Goal: Task Accomplishment & Management: Manage account settings

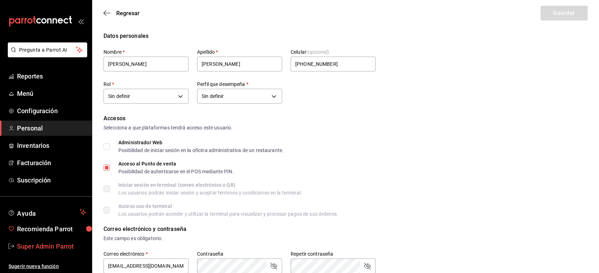
scroll to position [258, 0]
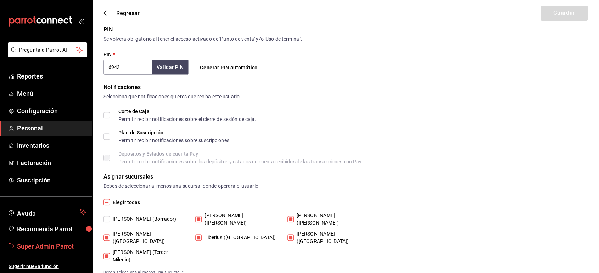
click at [46, 240] on link "Super Admin Parrot" at bounding box center [46, 246] width 92 height 15
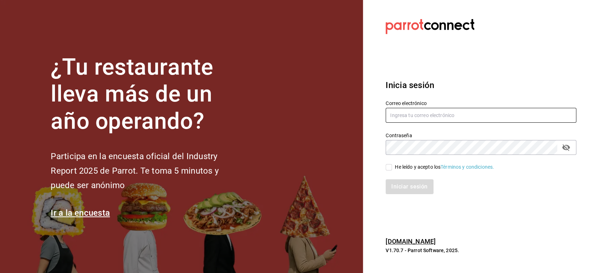
click at [413, 114] on input "text" at bounding box center [480, 115] width 191 height 15
paste input "portales@puebla.com"
type input "portales@puebla.com"
click at [391, 168] on input "He leído y acepto los Términos y condiciones." at bounding box center [388, 167] width 6 height 6
checkbox input "true"
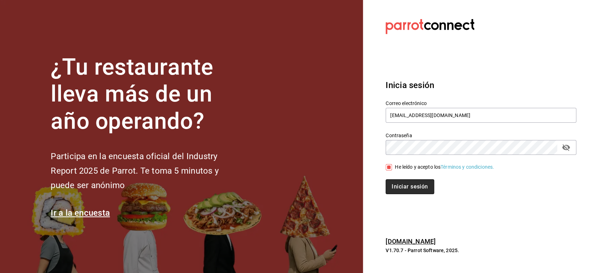
click at [396, 183] on button "Iniciar sesión" at bounding box center [409, 187] width 48 height 15
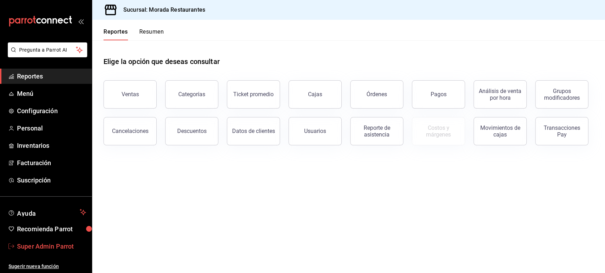
click at [58, 247] on span "Super Admin Parrot" at bounding box center [51, 247] width 69 height 10
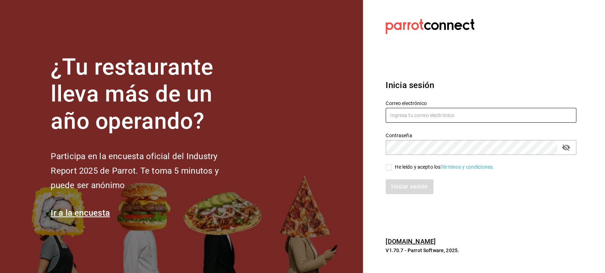
click at [409, 118] on input "text" at bounding box center [480, 115] width 191 height 15
paste input "restauranteapapacho@bona.com"
type input "restauranteapapacho@bona.com"
click at [393, 169] on span "He leído y acepto los Términos y condiciones." at bounding box center [443, 167] width 102 height 7
click at [392, 169] on input "He leído y acepto los Términos y condiciones." at bounding box center [388, 167] width 6 height 6
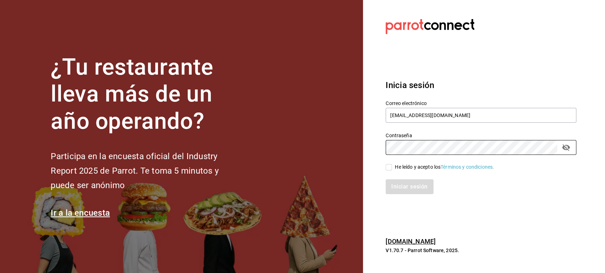
checkbox input "true"
click at [397, 186] on button "Iniciar sesión" at bounding box center [409, 187] width 48 height 15
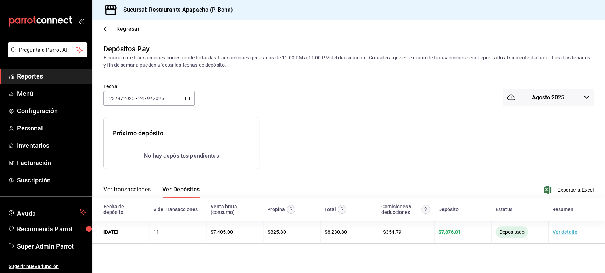
click at [292, 134] on div at bounding box center [384, 137] width 251 height 63
click at [187, 98] on icon "button" at bounding box center [187, 98] width 5 height 5
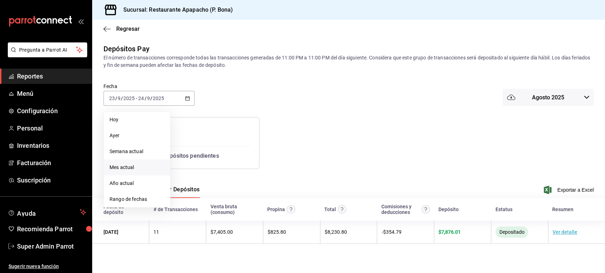
click at [134, 165] on span "Mes actual" at bounding box center [136, 167] width 55 height 7
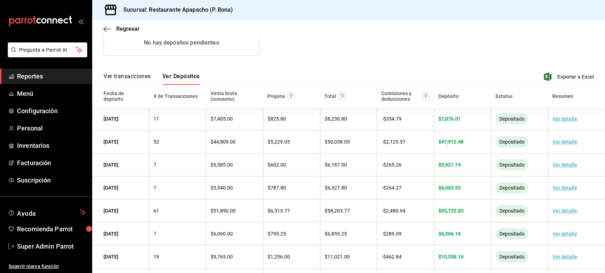
scroll to position [114, 0]
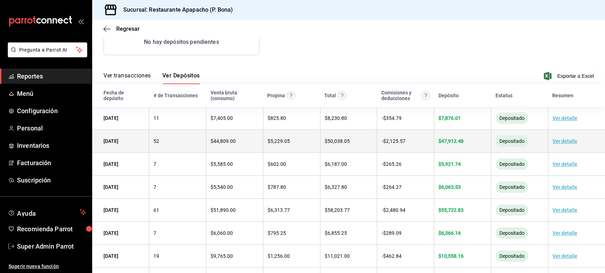
click at [560, 140] on link "Ver detalle" at bounding box center [564, 141] width 25 height 6
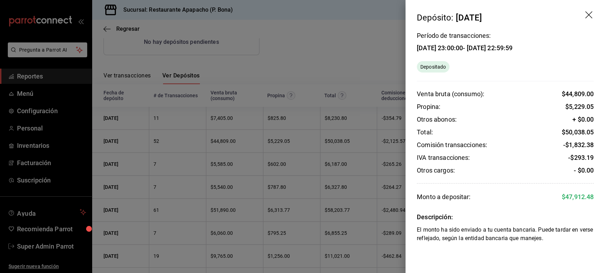
click at [589, 15] on icon "drag" at bounding box center [589, 15] width 9 height 9
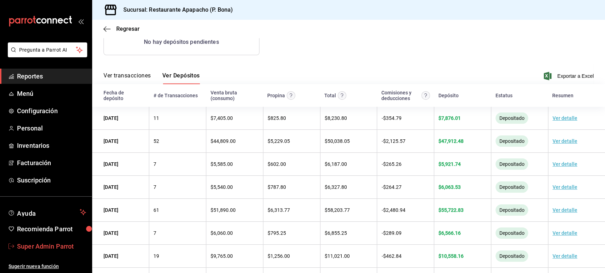
click at [48, 245] on span "Super Admin Parrot" at bounding box center [51, 247] width 69 height 10
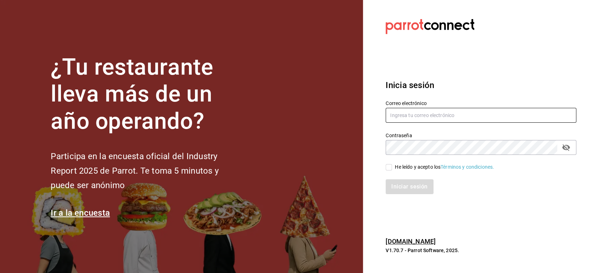
click at [417, 118] on input "text" at bounding box center [480, 115] width 191 height 15
paste input "cafesoberbio@puebla.com"
type input "[EMAIL_ADDRESS][DOMAIN_NAME]"
click at [397, 164] on div "He leído y acepto los Términos y condiciones." at bounding box center [444, 167] width 99 height 7
click at [392, 164] on input "He leído y acepto los Términos y condiciones." at bounding box center [388, 167] width 6 height 6
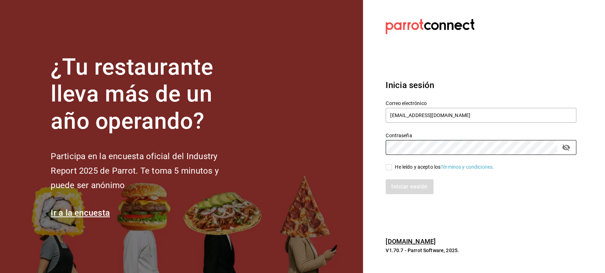
checkbox input "true"
click at [398, 182] on button "Iniciar sesión" at bounding box center [409, 187] width 48 height 15
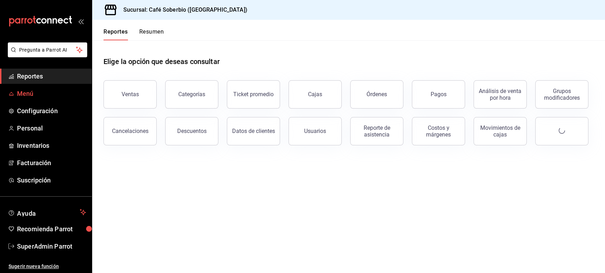
click at [33, 95] on span "Menú" at bounding box center [51, 94] width 69 height 10
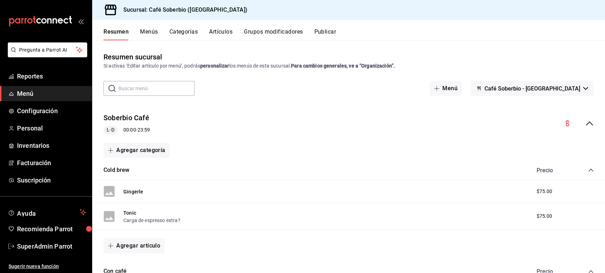
click at [585, 123] on icon "collapse-menu-row" at bounding box center [588, 123] width 7 height 4
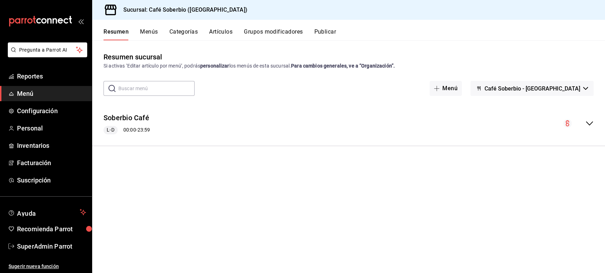
click at [588, 124] on icon "collapse-menu-row" at bounding box center [588, 123] width 7 height 4
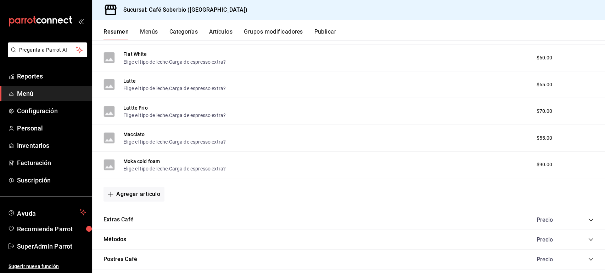
scroll to position [347, 0]
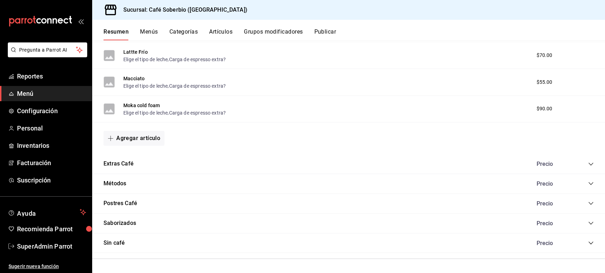
click at [150, 32] on button "Menús" at bounding box center [149, 34] width 18 height 12
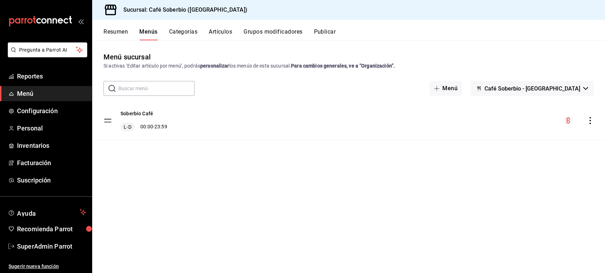
click at [192, 33] on button "Categorías" at bounding box center [183, 34] width 29 height 12
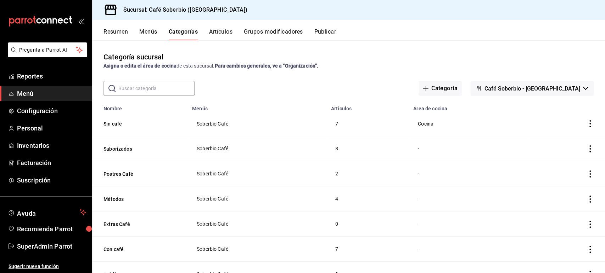
scroll to position [30, 0]
click at [51, 244] on span "SuperAdmin Parrot" at bounding box center [51, 247] width 69 height 10
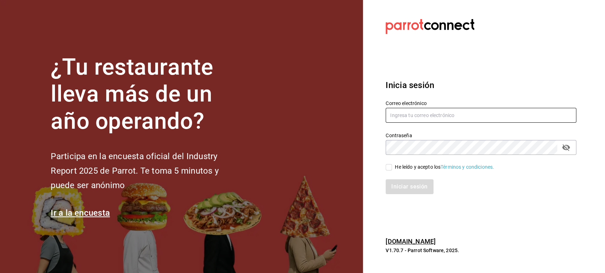
click at [407, 115] on input "text" at bounding box center [480, 115] width 191 height 15
paste input "restauranteapapacho@bona.com"
type input "restauranteapapacho@bona.com"
click at [389, 168] on input "He leído y acepto los Términos y condiciones." at bounding box center [388, 167] width 6 height 6
checkbox input "true"
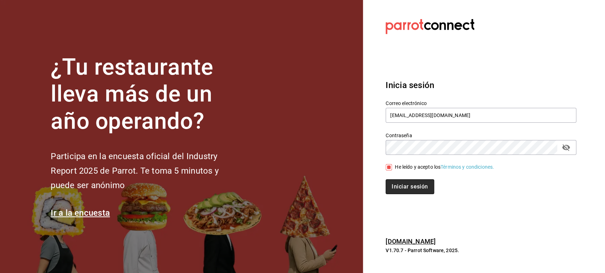
click at [400, 184] on button "Iniciar sesión" at bounding box center [409, 187] width 48 height 15
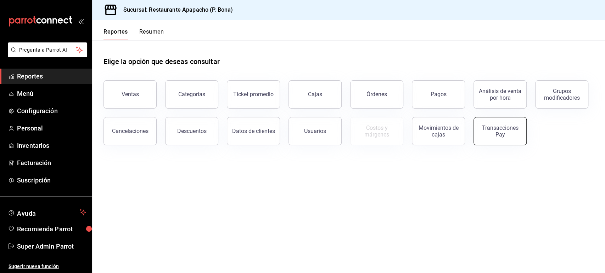
click at [506, 138] on button "Transacciones Pay" at bounding box center [499, 131] width 53 height 28
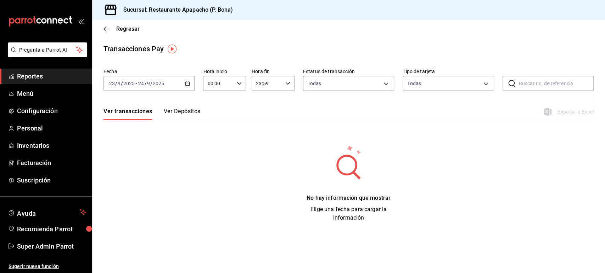
click at [175, 109] on button "Ver Depósitos" at bounding box center [182, 114] width 37 height 12
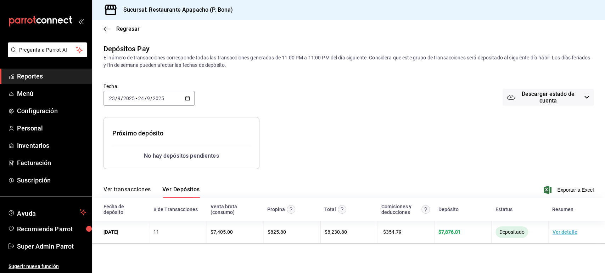
click at [187, 101] on \(Stroke\) "button" at bounding box center [187, 99] width 4 height 4
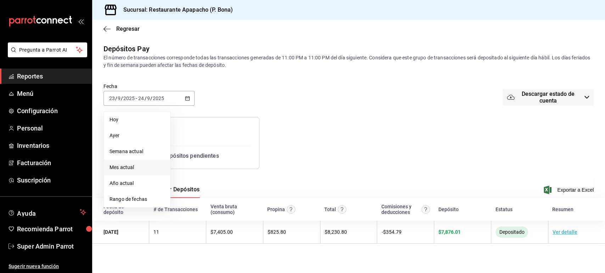
click at [135, 162] on li "Mes actual" at bounding box center [137, 168] width 66 height 16
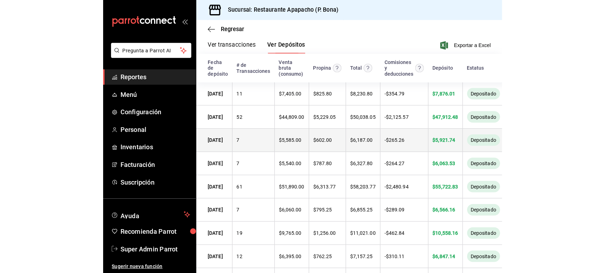
scroll to position [153, 0]
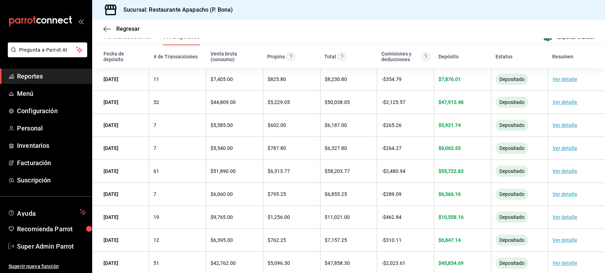
click at [191, 8] on h3 "Sucursal: Restaurante Apapacho (P. Bona)" at bounding box center [175, 10] width 115 height 9
copy div "Sucursal: Restaurante Apapacho (P. Bona) Regresar"
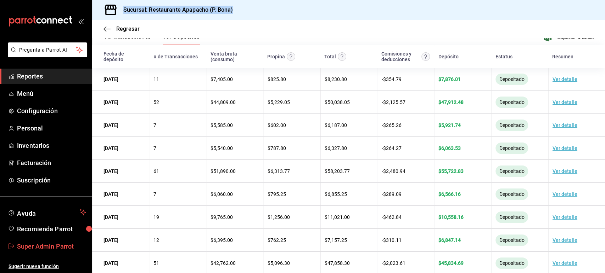
click at [42, 246] on span "Super Admin Parrot" at bounding box center [51, 247] width 69 height 10
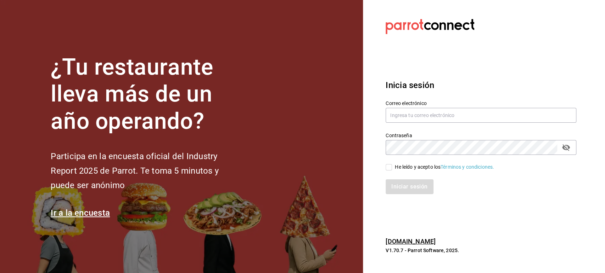
click at [481, 210] on section "Datos incorrectos. Verifica que tu Correo o Contraseña estén bien escritos. Ini…" at bounding box center [478, 136] width 230 height 273
click at [419, 118] on input "text" at bounding box center [480, 115] width 191 height 15
paste input "cafesoberbio@puebla.com"
type input "cafesoberbio@puebla.com"
click at [393, 166] on span "He leído y acepto los Términos y condiciones." at bounding box center [443, 167] width 102 height 7
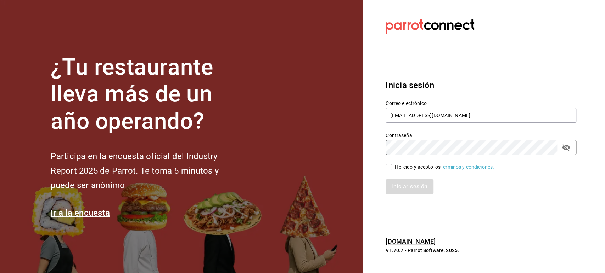
click at [392, 166] on input "He leído y acepto los Términos y condiciones." at bounding box center [388, 167] width 6 height 6
checkbox input "true"
click at [401, 185] on button "Iniciar sesión" at bounding box center [409, 187] width 48 height 15
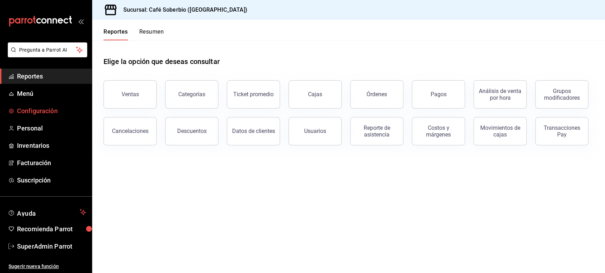
click at [45, 110] on span "Configuración" at bounding box center [51, 111] width 69 height 10
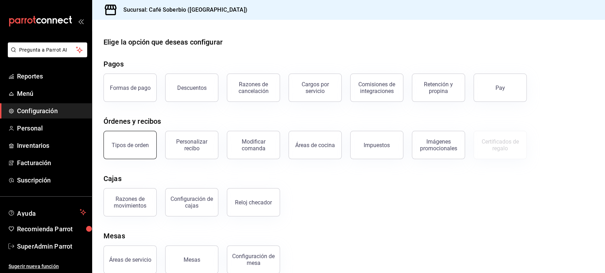
click at [136, 149] on button "Tipos de orden" at bounding box center [129, 145] width 53 height 28
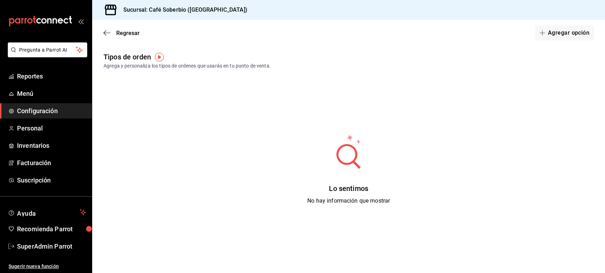
click at [210, 157] on div "Lo sentimos No hay información que mostrar" at bounding box center [348, 169] width 512 height 177
click at [543, 28] on button "Agregar opción" at bounding box center [564, 33] width 58 height 15
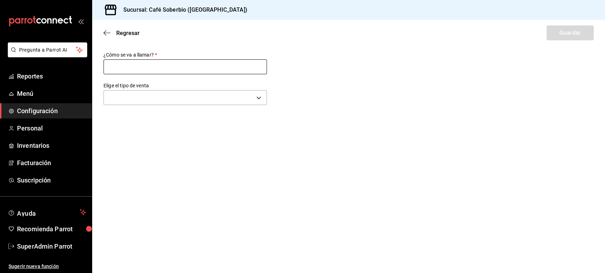
click at [171, 67] on input "text" at bounding box center [184, 67] width 163 height 15
click at [124, 101] on body "Pregunta a Parrot AI Reportes Menú Configuración Personal Inventarios Facturaci…" at bounding box center [302, 136] width 605 height 273
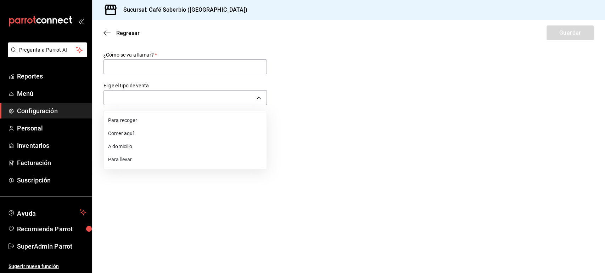
click at [128, 136] on li "Comer aquí" at bounding box center [185, 133] width 163 height 13
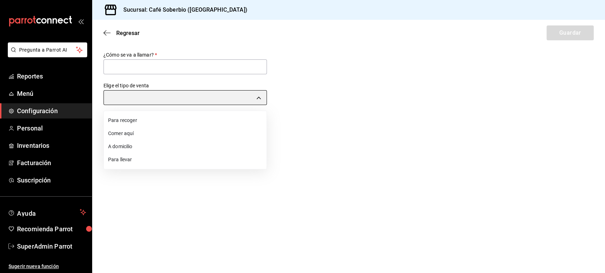
type input "DINE_IN"
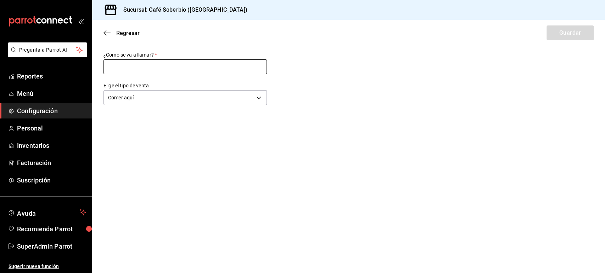
click at [129, 65] on input "text" at bounding box center [184, 67] width 163 height 15
type input "Comer aqui"
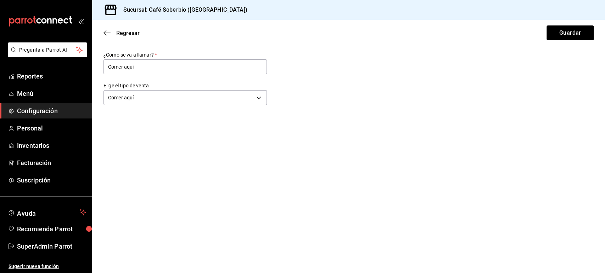
click at [554, 209] on main "Regresar Guardar ¿Cómo se va a llamar?   * Comer aqui Elige el tipo de venta Co…" at bounding box center [348, 147] width 512 height 254
click at [126, 145] on main "Regresar Guardar ¿Cómo se va a llamar?   * Comer aqui Elige el tipo de venta Co…" at bounding box center [348, 147] width 512 height 254
click at [552, 34] on button "Guardar" at bounding box center [569, 33] width 47 height 15
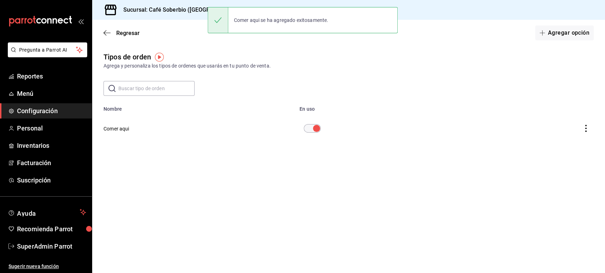
click at [586, 117] on td "diningOptionTable" at bounding box center [526, 128] width 158 height 33
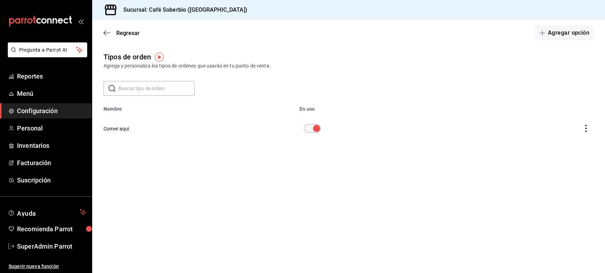
click at [125, 169] on main "Regresar Agregar opción Tipos de orden Agrega y personaliza los tipos de ordene…" at bounding box center [348, 147] width 512 height 254
click at [135, 168] on main "Regresar Agregar opción Tipos de orden Agrega y personaliza los tipos de ordene…" at bounding box center [348, 147] width 512 height 254
click at [558, 180] on main "Regresar Agregar opción Tipos de orden Agrega y personaliza los tipos de ordene…" at bounding box center [348, 147] width 512 height 254
click at [481, 188] on main "Regresar Agregar opción Tipos de orden Agrega y personaliza los tipos de ordene…" at bounding box center [348, 147] width 512 height 254
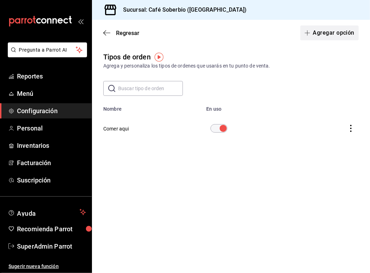
click at [317, 31] on button "Agregar opción" at bounding box center [330, 33] width 58 height 15
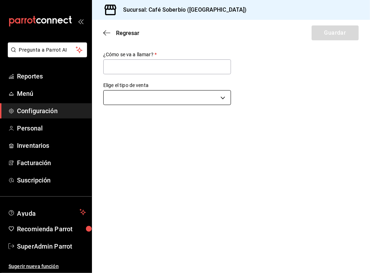
click at [145, 98] on body "Pregunta a Parrot AI Reportes Menú Configuración Personal Inventarios Facturaci…" at bounding box center [185, 136] width 370 height 273
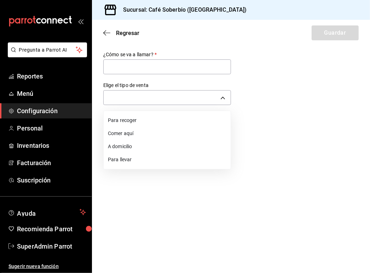
click at [122, 155] on li "Para llevar" at bounding box center [167, 159] width 127 height 13
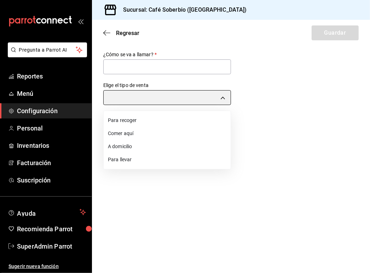
type input "TAKE_OUT"
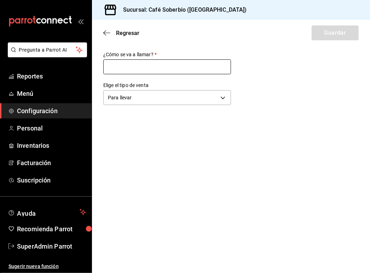
click at [127, 62] on input "text" at bounding box center [167, 67] width 128 height 15
type input "Para Llevar"
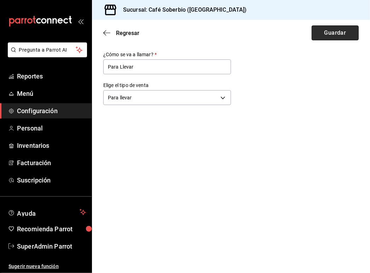
click at [338, 39] on button "Guardar" at bounding box center [335, 33] width 47 height 15
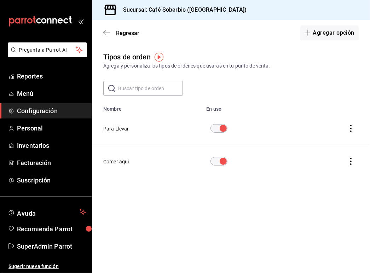
click at [37, 108] on span "Configuración" at bounding box center [51, 111] width 69 height 10
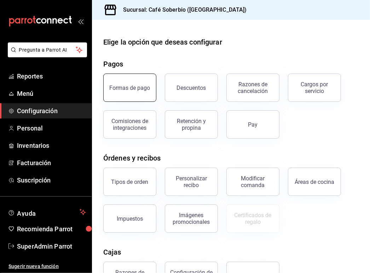
click at [142, 89] on div "Formas de pago" at bounding box center [130, 88] width 41 height 7
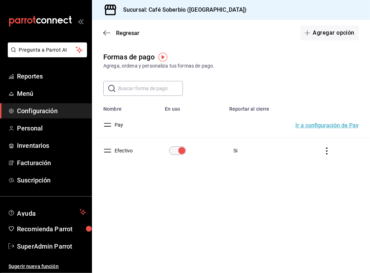
click at [182, 198] on main "Regresar Agregar opción Formas de pago Agrega, ordena y personaliza tus formas …" at bounding box center [231, 147] width 278 height 254
click at [312, 33] on span "button" at bounding box center [309, 33] width 9 height 6
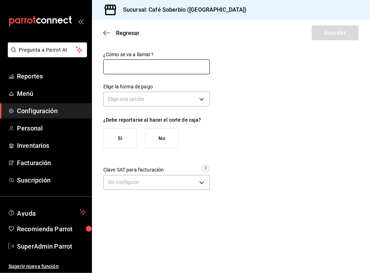
click at [139, 67] on input "text" at bounding box center [156, 67] width 107 height 15
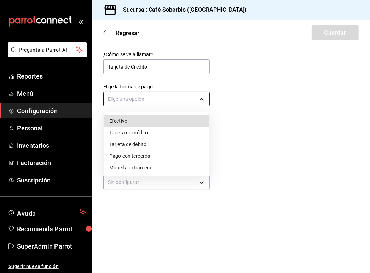
click at [138, 106] on body "Pregunta a Parrot AI Reportes Menú Configuración Personal Inventarios Facturaci…" at bounding box center [185, 136] width 370 height 273
click at [160, 64] on div at bounding box center [185, 136] width 370 height 273
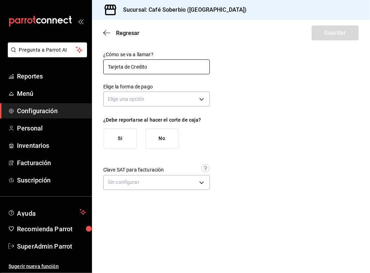
click at [164, 67] on input "Tarjeta de Credito" at bounding box center [156, 67] width 107 height 15
type input "Tarjeta de Credito - Banorte"
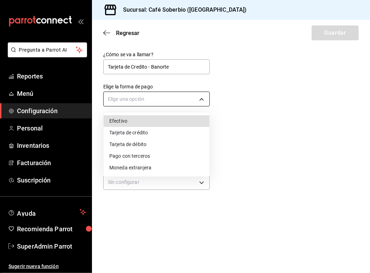
click at [146, 94] on body "Pregunta a Parrot AI Reportes Menú Configuración Personal Inventarios Facturaci…" at bounding box center [185, 136] width 370 height 273
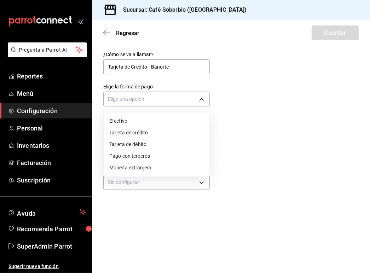
click at [156, 135] on li "Tarjeta de crédito" at bounding box center [157, 133] width 106 height 12
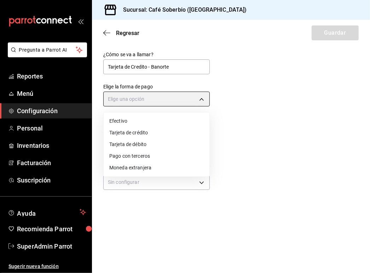
type input "CREDIT_CARD"
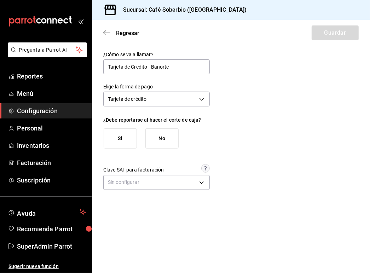
click at [124, 137] on button "Si" at bounding box center [120, 139] width 33 height 20
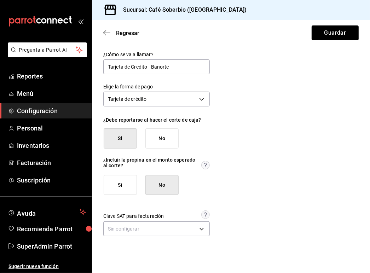
click at [238, 162] on div "¿Cómo se va a llamar? Tarjeta de Credito - Banorte Elige la forma de pago Tarje…" at bounding box center [231, 145] width 256 height 187
click at [129, 228] on body "Pregunta a Parrot AI Reportes Menú Configuración Personal Inventarios Facturaci…" at bounding box center [185, 136] width 370 height 273
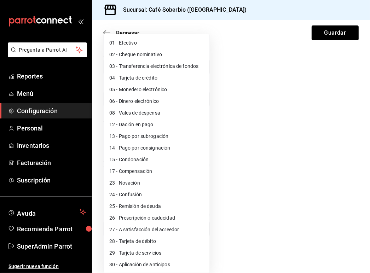
click at [161, 81] on li "04 - Tarjeta de crédito" at bounding box center [157, 78] width 106 height 12
type input "04"
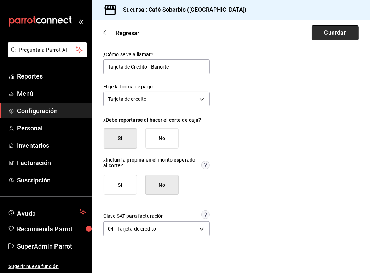
click at [318, 31] on button "Guardar" at bounding box center [335, 33] width 47 height 15
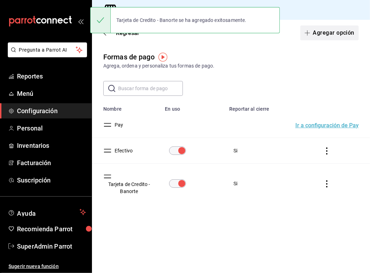
click at [316, 36] on button "Agregar opción" at bounding box center [330, 33] width 58 height 15
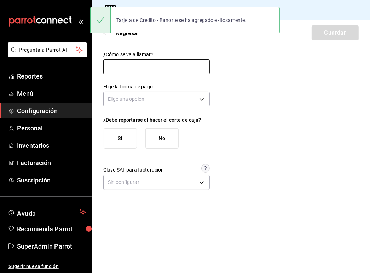
click at [137, 70] on input "text" at bounding box center [156, 67] width 107 height 15
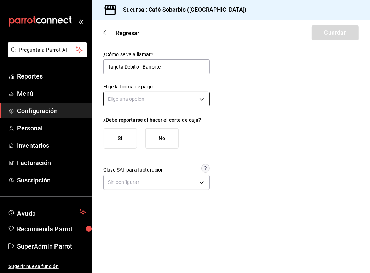
type input "Tarjeta Debito - Banorte"
click at [131, 102] on body "Pregunta a Parrot AI Reportes Menú Configuración Personal Inventarios Facturaci…" at bounding box center [185, 136] width 370 height 273
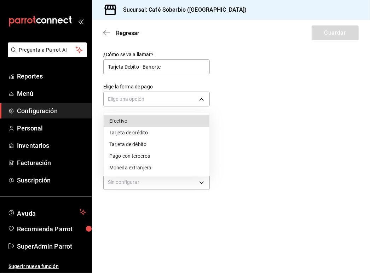
click at [145, 147] on li "Tarjeta de débito" at bounding box center [157, 145] width 106 height 12
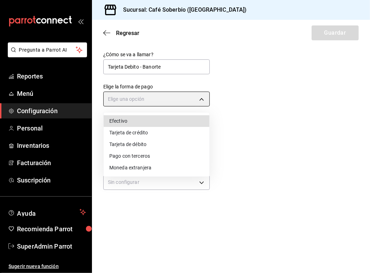
type input "DEBIT_CARD"
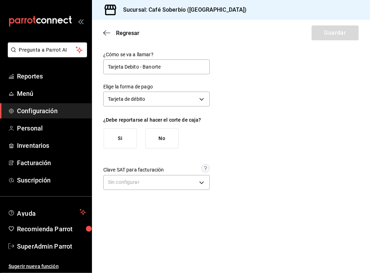
click at [128, 140] on button "Si" at bounding box center [120, 139] width 33 height 20
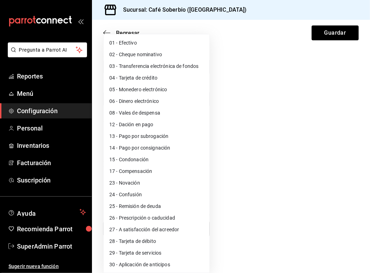
click at [140, 233] on body "Pregunta a Parrot AI Reportes Menú Configuración Personal Inventarios Facturaci…" at bounding box center [185, 136] width 370 height 273
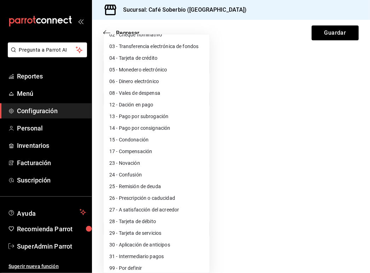
scroll to position [20, 0]
click at [142, 221] on li "28 - Tarjeta de débito" at bounding box center [157, 222] width 106 height 12
type input "28"
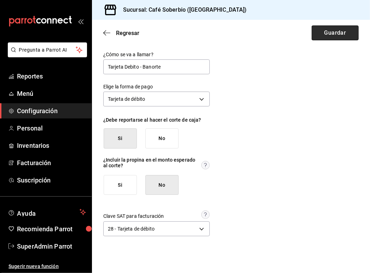
click at [324, 36] on button "Guardar" at bounding box center [335, 33] width 47 height 15
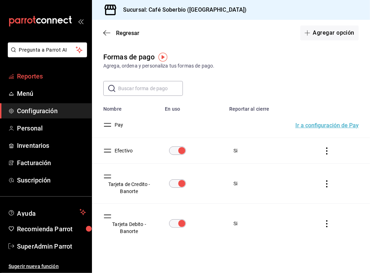
click at [32, 77] on span "Reportes" at bounding box center [51, 77] width 69 height 10
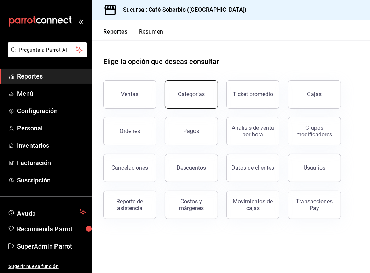
click at [205, 98] on button "Categorías" at bounding box center [191, 94] width 53 height 28
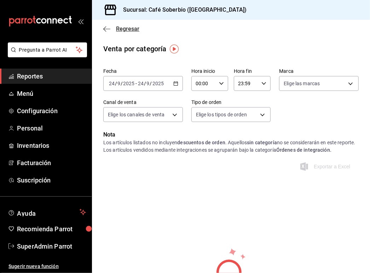
click at [108, 27] on icon "button" at bounding box center [106, 29] width 7 height 6
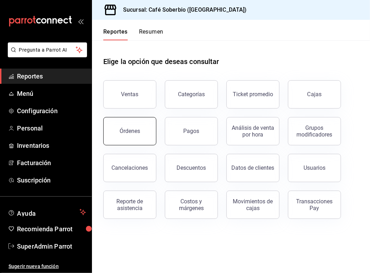
click at [129, 137] on button "Órdenes" at bounding box center [129, 131] width 53 height 28
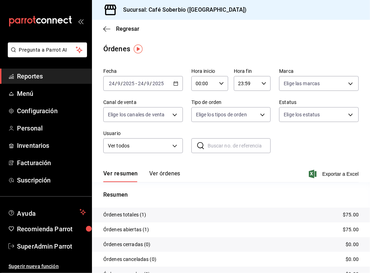
click at [164, 176] on button "Ver órdenes" at bounding box center [164, 176] width 31 height 12
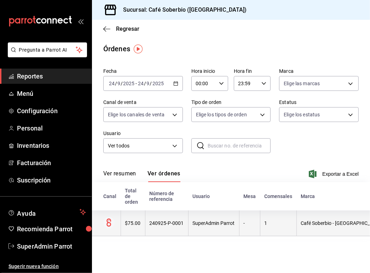
click at [164, 222] on div "240925-P-0001" at bounding box center [167, 224] width 34 height 6
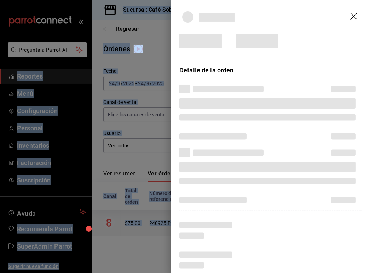
click at [164, 222] on div at bounding box center [185, 136] width 370 height 273
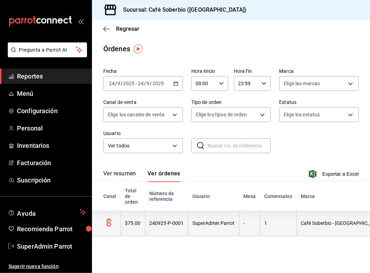
click at [167, 224] on div "240925-P-0001" at bounding box center [167, 224] width 34 height 6
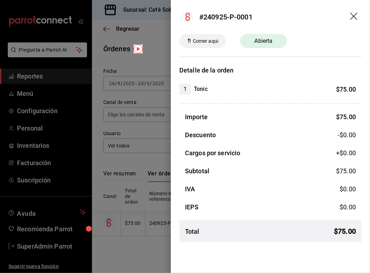
click at [230, 10] on header "#240925-P-0001" at bounding box center [270, 17] width 199 height 34
click at [231, 12] on div "#240925-P-0001" at bounding box center [225, 17] width 53 height 11
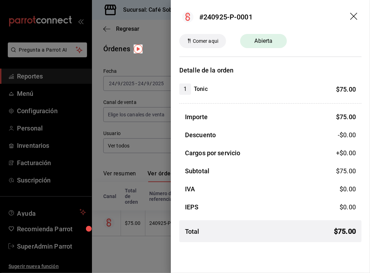
click at [114, 60] on div at bounding box center [185, 136] width 370 height 273
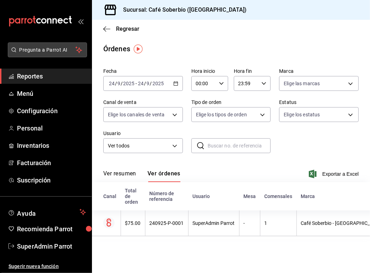
click at [62, 50] on span "Pregunta a Parrot AI" at bounding box center [47, 49] width 56 height 7
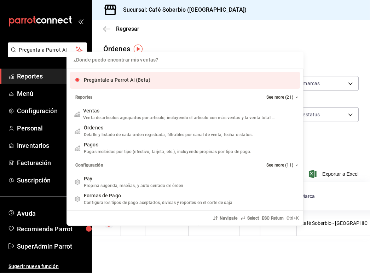
click at [151, 64] on input "Quiero cancelar una orden" at bounding box center [185, 60] width 229 height 17
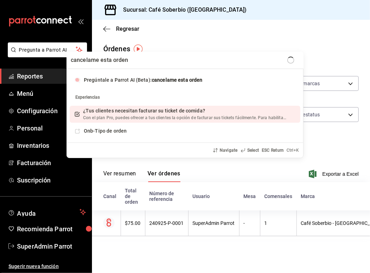
paste input "#240925-P-0001"
click at [136, 57] on input "cancelame esta orden #240925-P-0001" at bounding box center [185, 60] width 229 height 17
type input "cancelame esta orden 240925-P-0001"
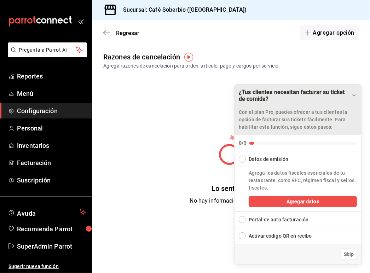
click at [354, 95] on icon "Drag to move checklist" at bounding box center [355, 96] width 6 height 6
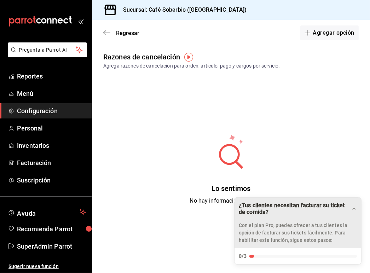
click at [205, 170] on div "Lo sentimos No hay información que mostrar" at bounding box center [231, 169] width 278 height 177
click at [311, 28] on button "Agregar opción" at bounding box center [330, 33] width 58 height 15
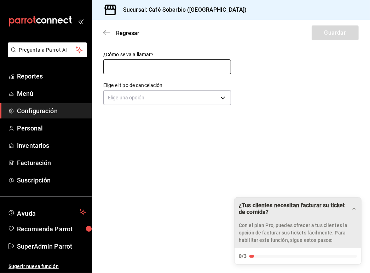
click at [158, 68] on input "text" at bounding box center [167, 67] width 128 height 15
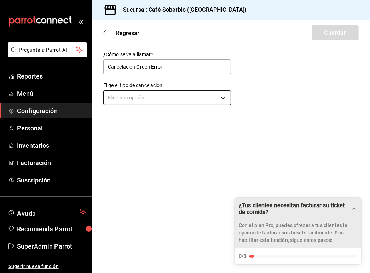
type input "Cancelacion Orden Error"
click at [137, 96] on body "Pregunta a Parrot AI Reportes Menú Configuración Personal Inventarios Facturaci…" at bounding box center [185, 136] width 370 height 273
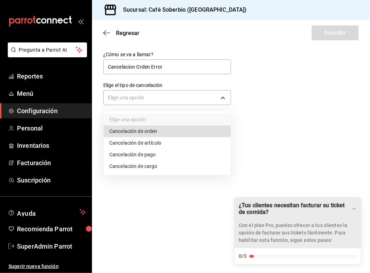
click at [156, 130] on li "Cancelación de orden" at bounding box center [167, 132] width 127 height 12
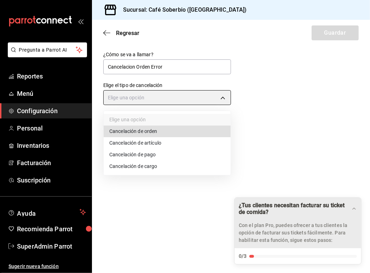
type input "ORDER"
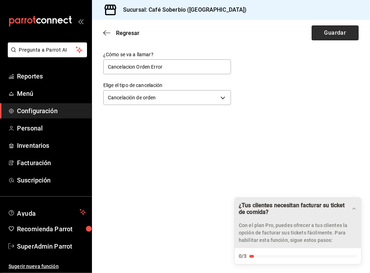
click at [325, 33] on button "Guardar" at bounding box center [335, 33] width 47 height 15
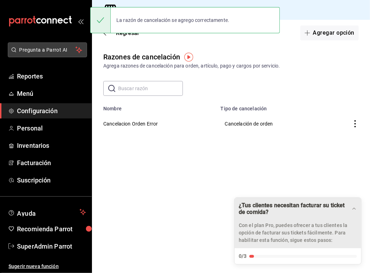
click at [59, 51] on span "Pregunta a Parrot AI" at bounding box center [47, 49] width 56 height 7
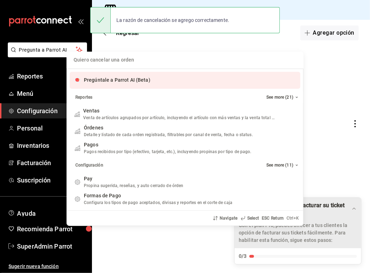
click at [124, 63] on input "Quiero cancelar una orden" at bounding box center [185, 60] width 229 height 17
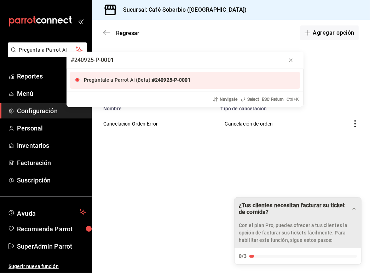
click at [76, 59] on input "#240925-P-0001" at bounding box center [185, 60] width 229 height 17
type input "Cancelar esta orden 240925-P-0001"
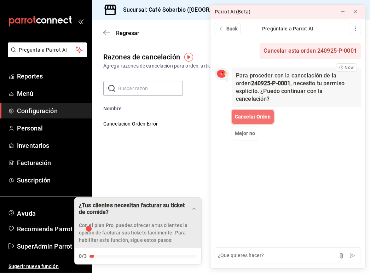
click at [261, 113] on span "Cancelar Orden" at bounding box center [253, 116] width 36 height 7
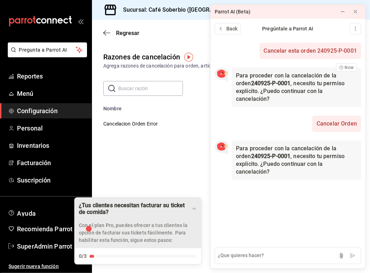
click at [196, 209] on icon "Drag to move checklist" at bounding box center [195, 209] width 6 height 6
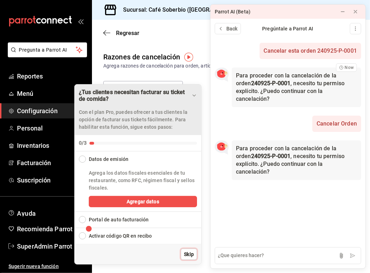
click at [191, 256] on span "Skip" at bounding box center [189, 254] width 10 height 7
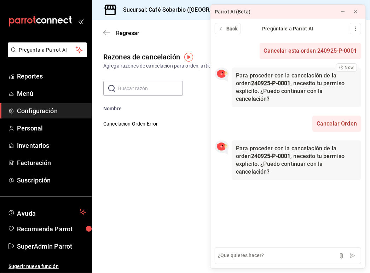
click at [262, 170] on div "Para proceder con la cancelación de la orden 240925-P-0001 , necesito tu permis…" at bounding box center [288, 161] width 155 height 51
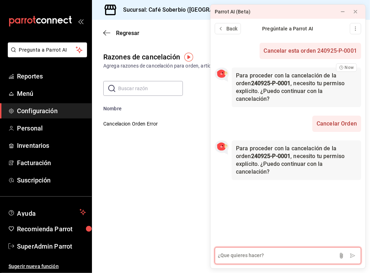
click at [249, 251] on textarea at bounding box center [288, 256] width 147 height 17
type textarea "si"
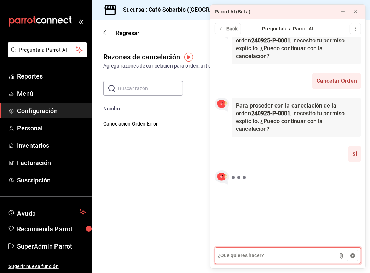
scroll to position [47, 0]
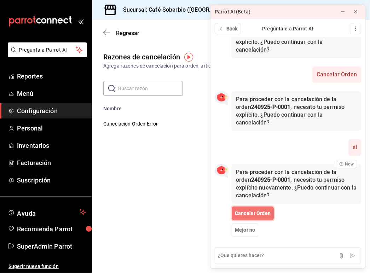
click at [253, 212] on span "Cancelar Orden" at bounding box center [253, 213] width 36 height 7
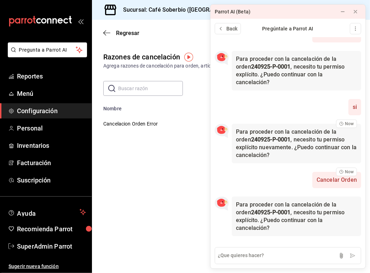
scroll to position [89, 0]
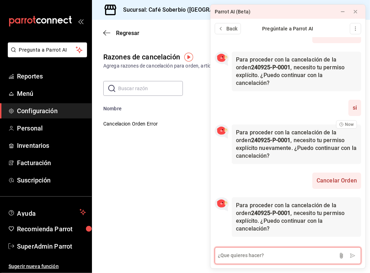
click at [271, 256] on textarea at bounding box center [288, 256] width 147 height 17
type textarea "si"
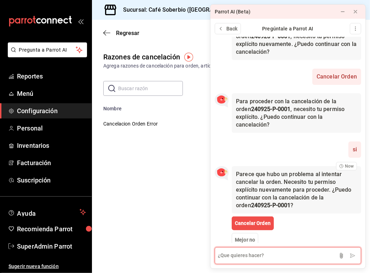
scroll to position [203, 0]
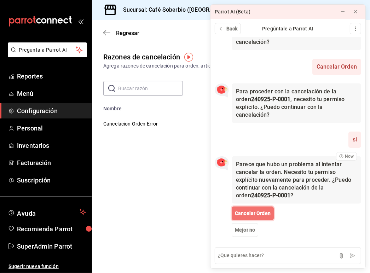
click at [252, 212] on span "Cancelar Orden" at bounding box center [253, 213] width 36 height 7
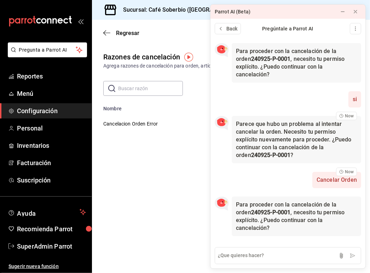
scroll to position [243, 0]
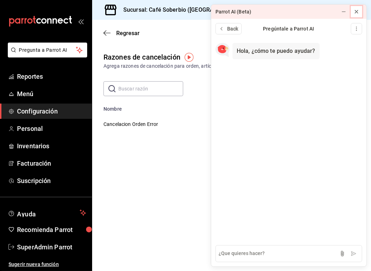
click at [358, 13] on icon at bounding box center [356, 12] width 6 height 6
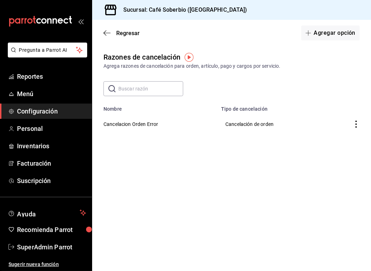
click at [354, 122] on icon "actions" at bounding box center [355, 123] width 7 height 7
click at [127, 163] on div at bounding box center [185, 135] width 371 height 271
click at [309, 35] on icon "button" at bounding box center [308, 33] width 6 height 6
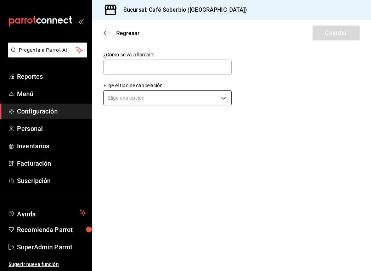
click at [173, 95] on body "Pregunta a Parrot AI Reportes Menú Configuración Personal Inventarios Facturaci…" at bounding box center [185, 135] width 371 height 271
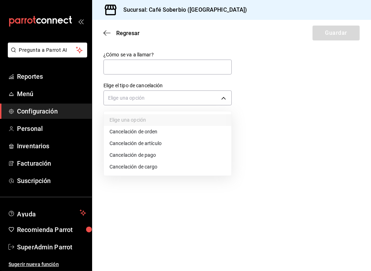
click at [130, 67] on div at bounding box center [185, 135] width 371 height 271
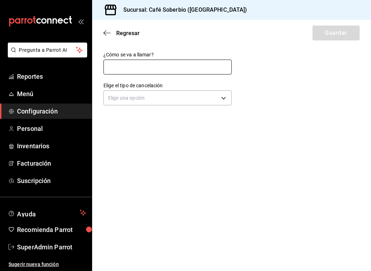
click at [129, 70] on input "text" at bounding box center [167, 67] width 128 height 15
click at [145, 63] on input "Cancelacion Orden Error" at bounding box center [167, 67] width 128 height 15
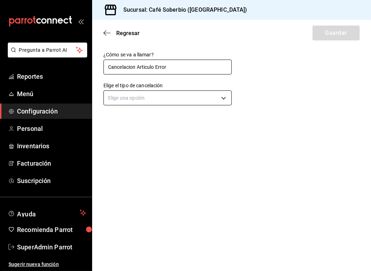
type input "Cancelacion Articulo Error"
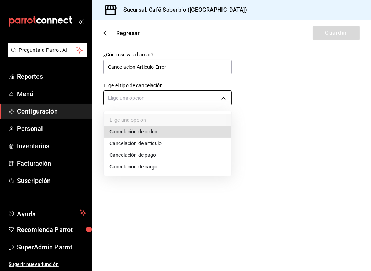
click at [141, 99] on body "Pregunta a Parrot AI Reportes Menú Configuración Personal Inventarios Facturaci…" at bounding box center [185, 135] width 371 height 271
click at [170, 145] on li "Cancelación de artículo" at bounding box center [168, 143] width 128 height 12
type input "ORDER_ITEM"
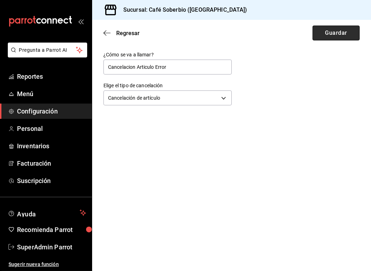
click at [328, 34] on button "Guardar" at bounding box center [335, 33] width 47 height 15
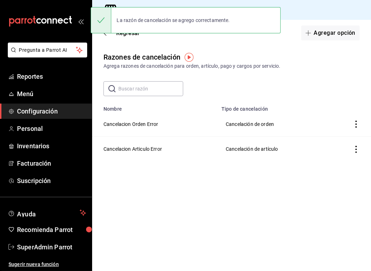
click at [191, 198] on main "Regresar Agregar opción Razones de cancelación Agrega razones de cancelación pa…" at bounding box center [231, 145] width 279 height 251
